Goal: Find specific page/section: Find specific page/section

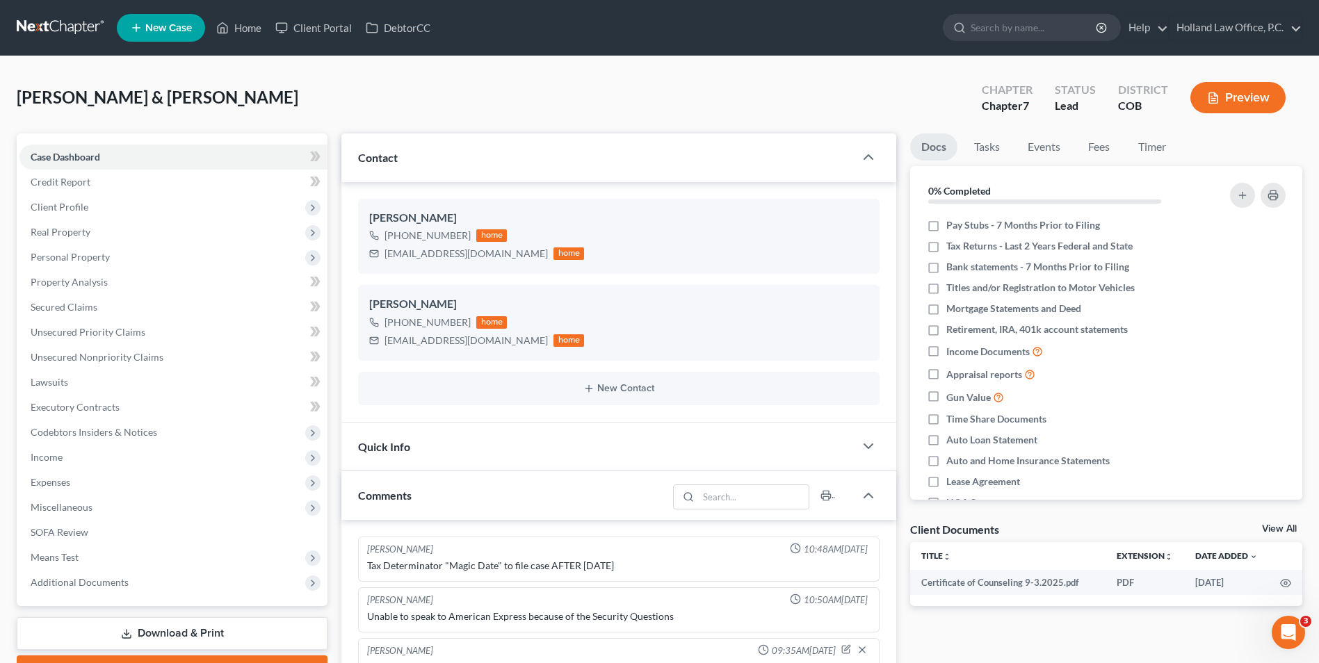
scroll to position [3, 0]
click at [243, 23] on link "Home" at bounding box center [238, 27] width 59 height 25
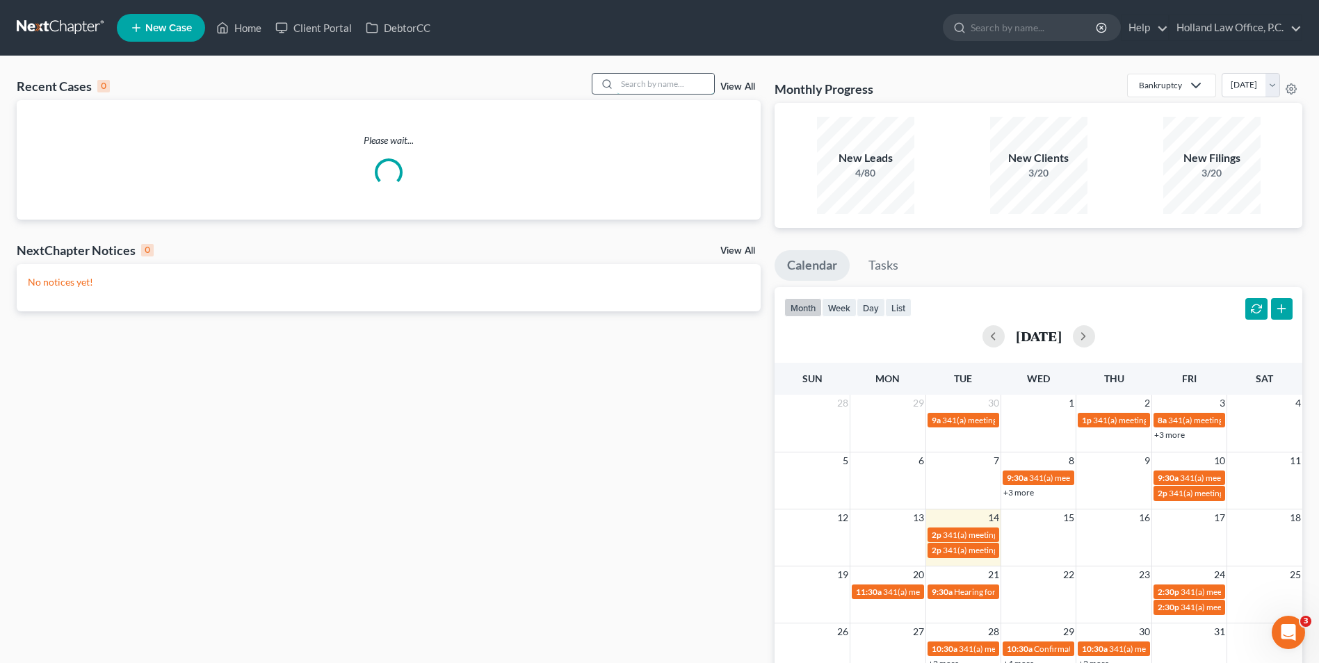
click at [688, 77] on input "search" at bounding box center [665, 84] width 97 height 20
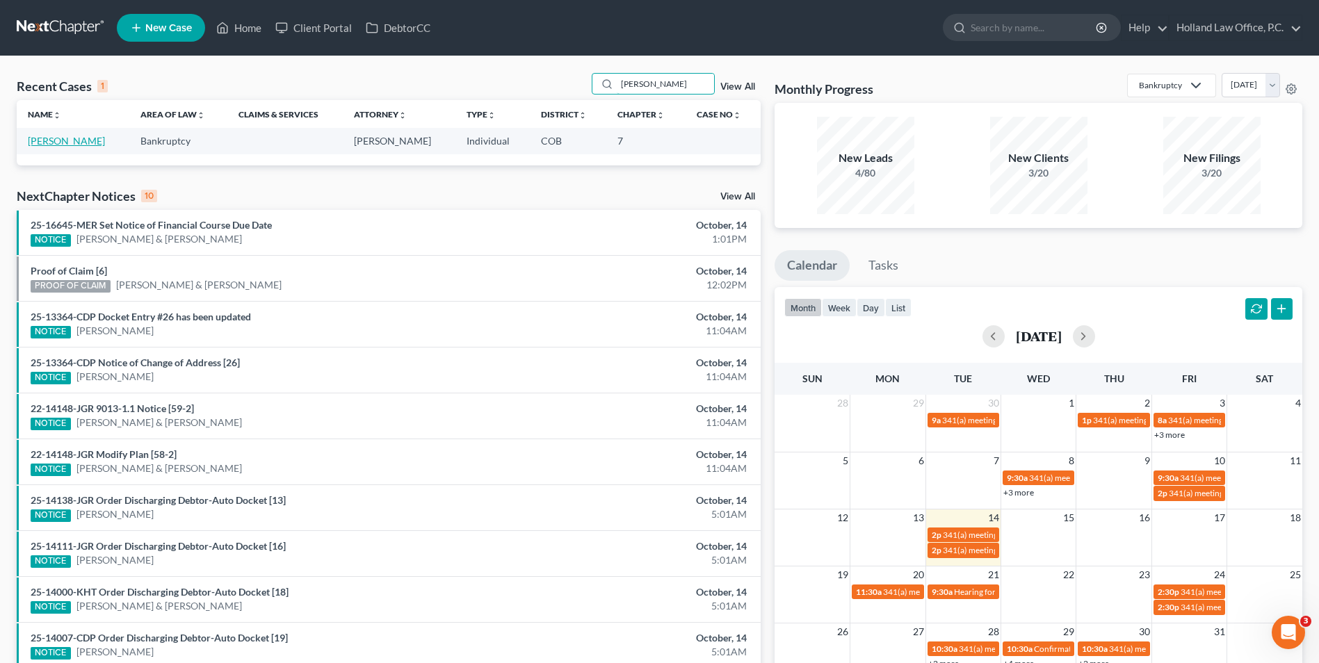
type input "[PERSON_NAME]"
click at [63, 142] on link "[PERSON_NAME]" at bounding box center [66, 141] width 77 height 12
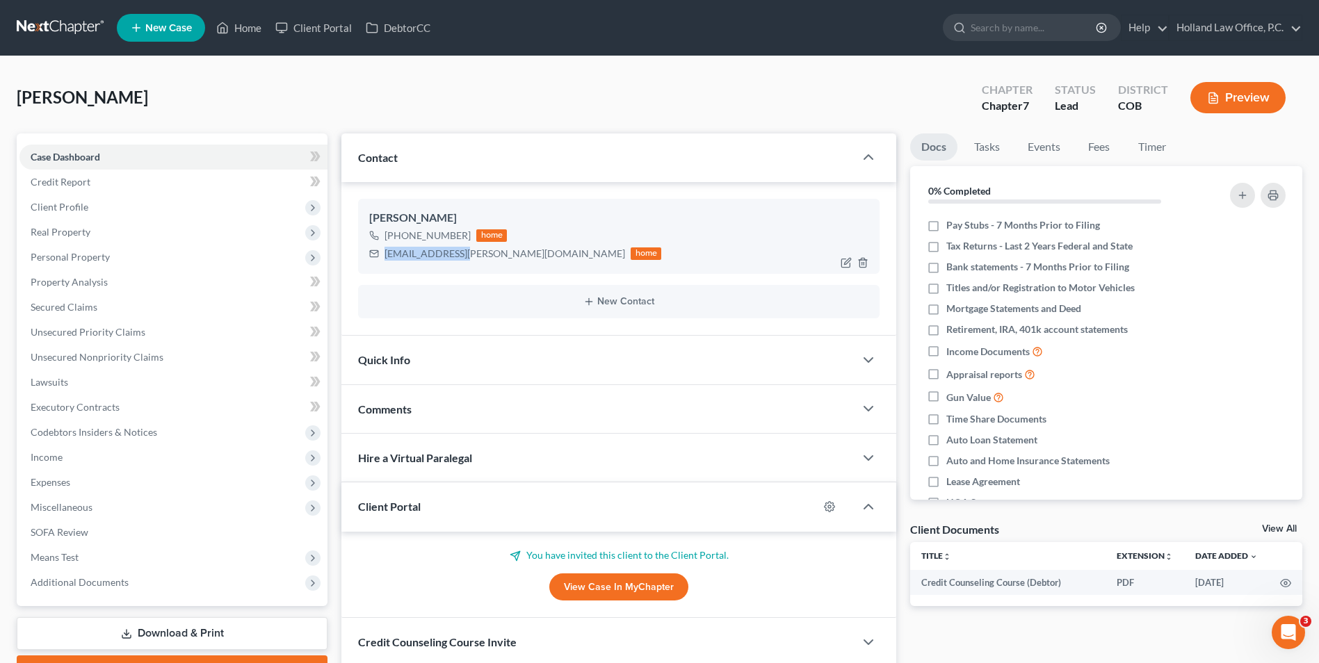
drag, startPoint x: 456, startPoint y: 256, endPoint x: 387, endPoint y: 256, distance: 69.5
click at [387, 256] on div "[EMAIL_ADDRESS][PERSON_NAME][DOMAIN_NAME]" at bounding box center [505, 254] width 241 height 14
drag, startPoint x: 398, startPoint y: 257, endPoint x: 419, endPoint y: 257, distance: 21.6
copy div "[EMAIL_ADDRESS][PERSON_NAME][DOMAIN_NAME]"
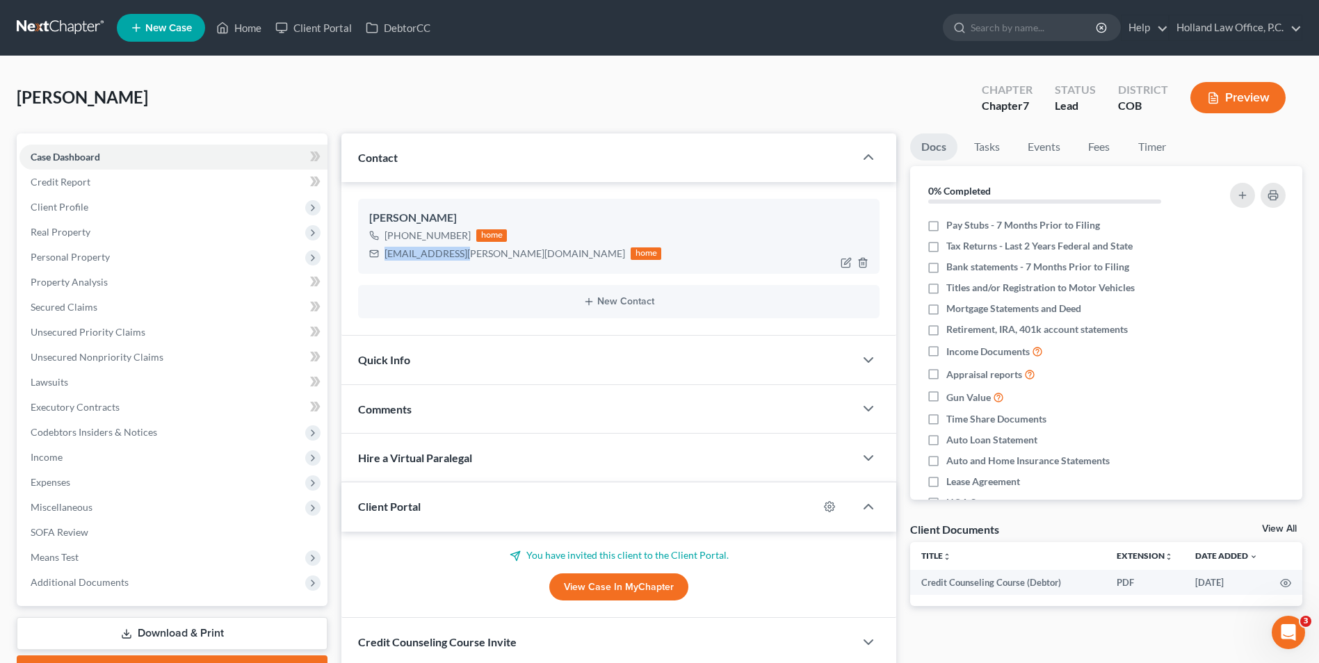
drag, startPoint x: 465, startPoint y: 238, endPoint x: 398, endPoint y: 236, distance: 66.8
click at [398, 236] on div "[PHONE_NUMBER] home" at bounding box center [515, 236] width 292 height 18
copy div "[PHONE_NUMBER]"
click at [732, 106] on div "[PERSON_NAME] Upgraded Chapter Chapter 7 Status Lead District COB Preview" at bounding box center [660, 103] width 1286 height 60
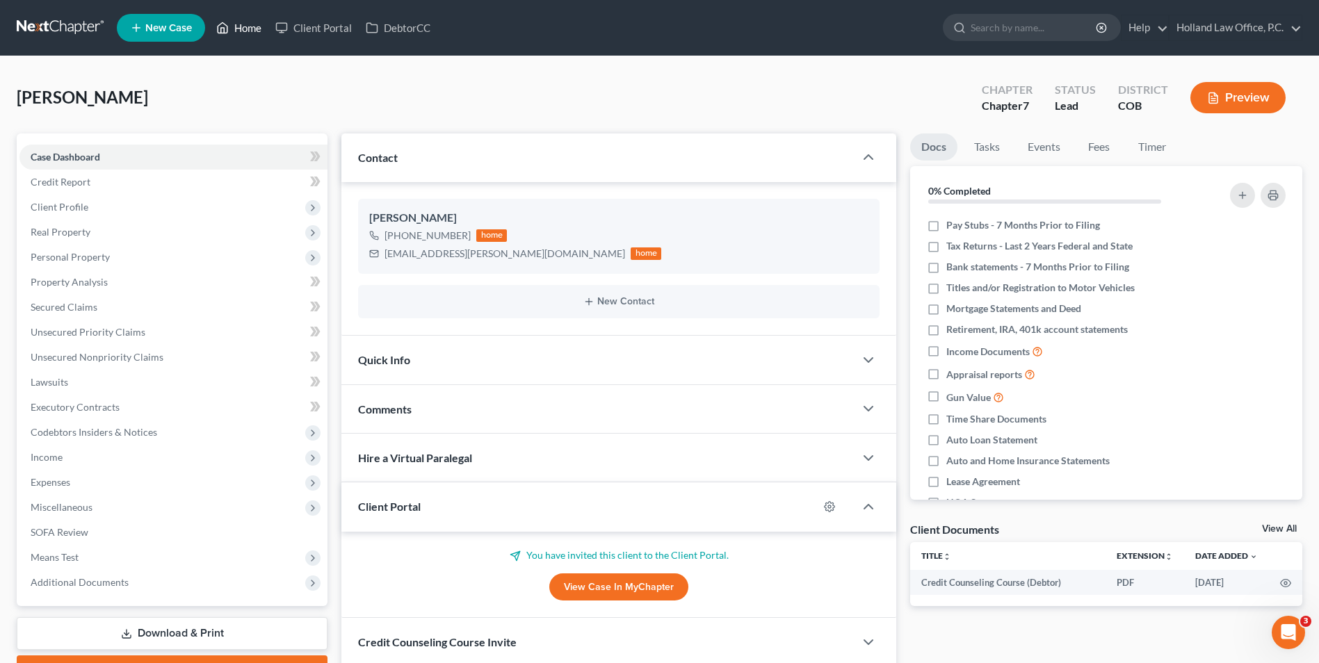
click at [254, 21] on link "Home" at bounding box center [238, 27] width 59 height 25
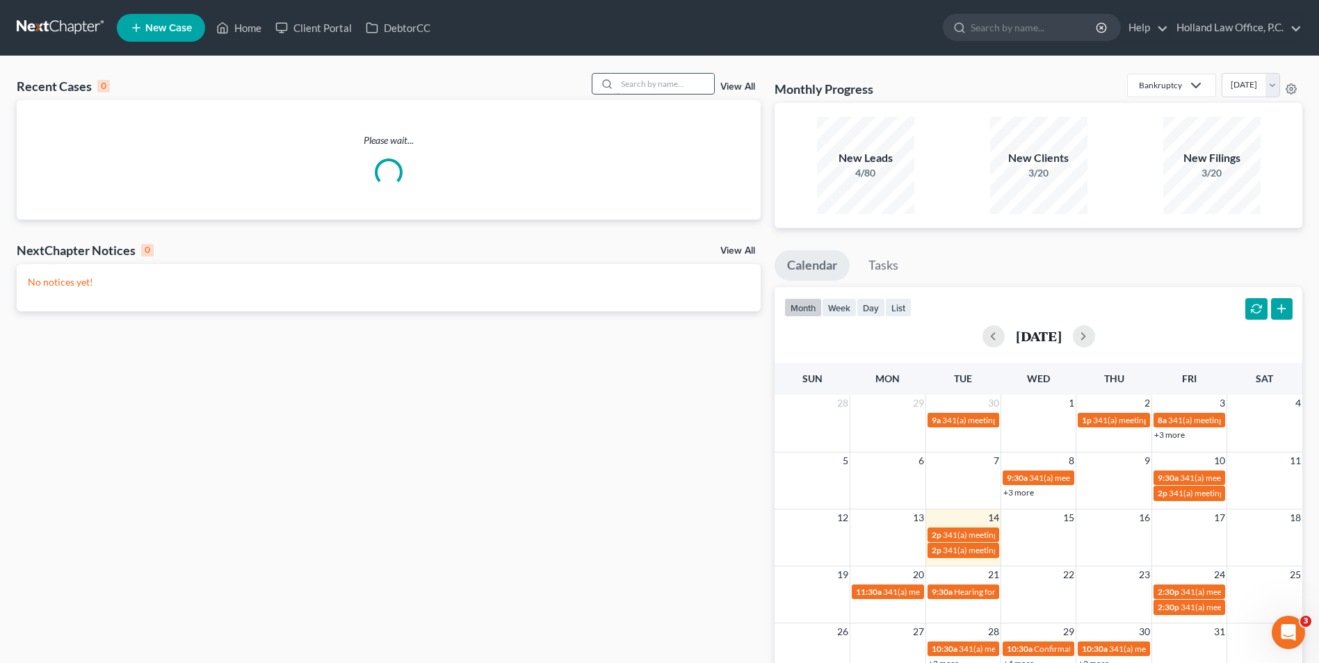
click at [653, 79] on input "search" at bounding box center [665, 84] width 97 height 20
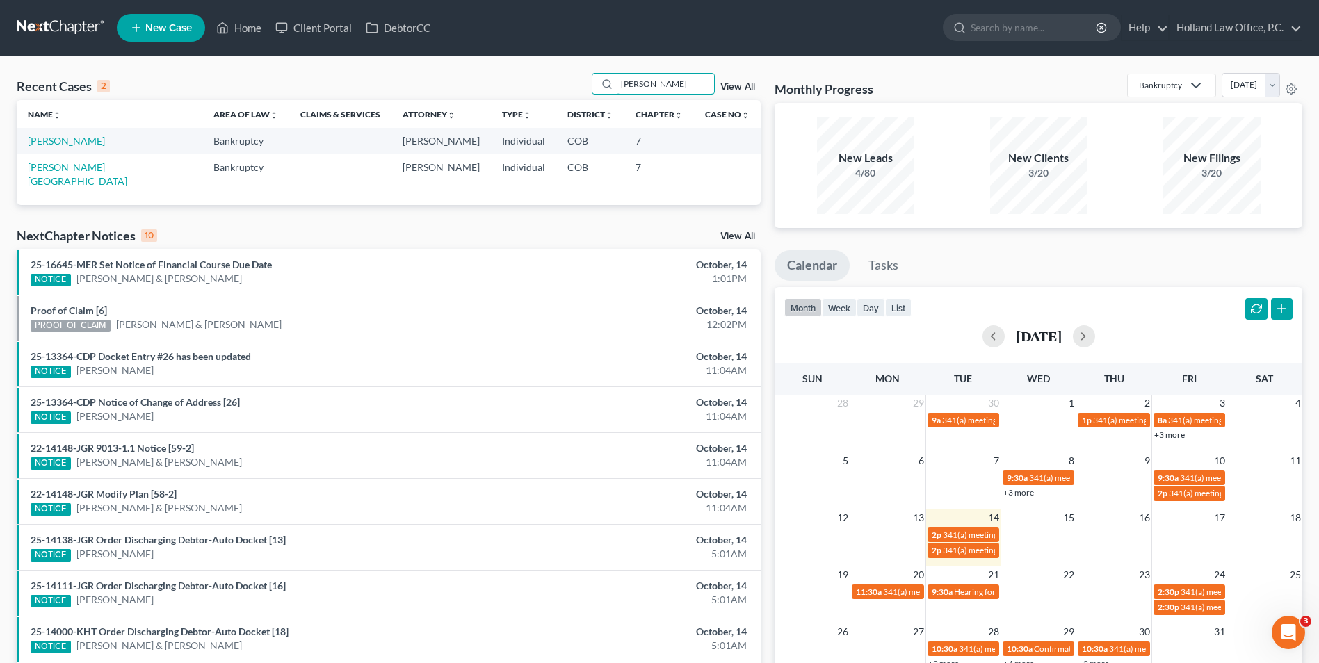
type input "[PERSON_NAME]"
click at [73, 141] on link "[PERSON_NAME]" at bounding box center [66, 141] width 77 height 12
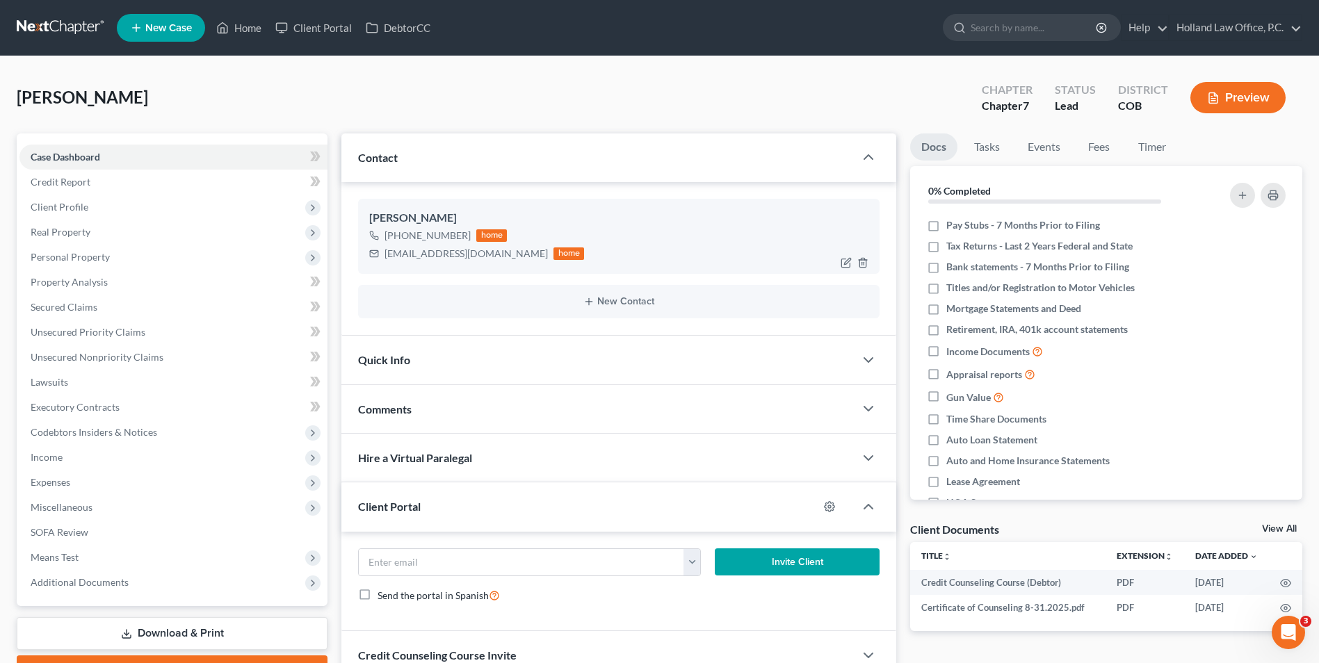
drag, startPoint x: 463, startPoint y: 234, endPoint x: 398, endPoint y: 241, distance: 65.7
click at [398, 241] on div "[PHONE_NUMBER]" at bounding box center [428, 236] width 86 height 14
drag, startPoint x: 405, startPoint y: 238, endPoint x: 423, endPoint y: 237, distance: 18.1
copy div "[PHONE_NUMBER]"
